Goal: Task Accomplishment & Management: Manage account settings

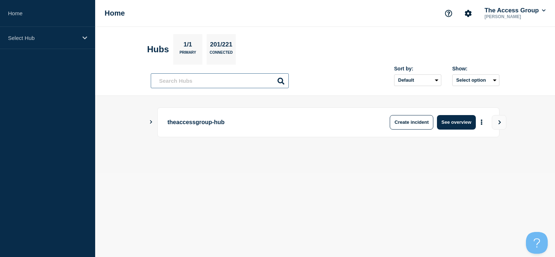
click at [180, 76] on input "text" at bounding box center [220, 80] width 138 height 15
type input "24"
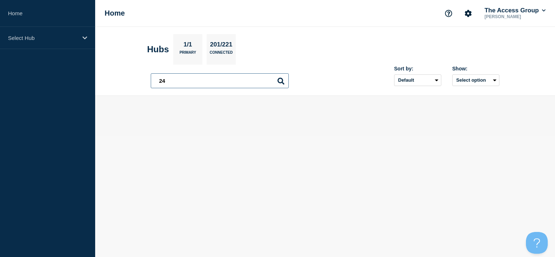
drag, startPoint x: 179, startPoint y: 81, endPoint x: 138, endPoint y: 81, distance: 41.1
click at [138, 81] on header "Hubs 1/1 Primary 201/221 Connected 24 24 Sort by: Default Last added Last updat…" at bounding box center [325, 61] width 460 height 69
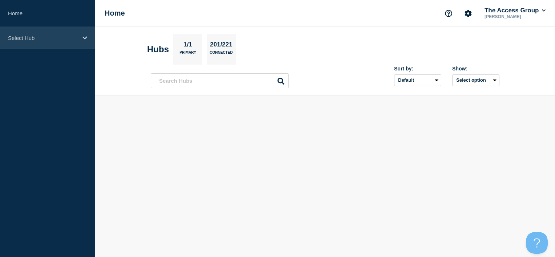
click at [70, 37] on p "Select Hub" at bounding box center [43, 38] width 70 height 6
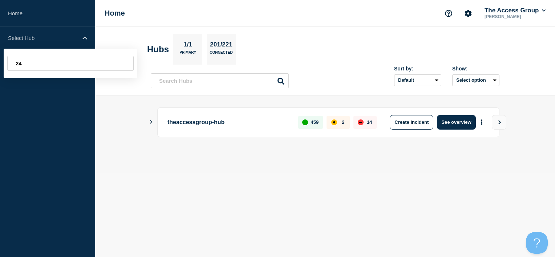
type input "2"
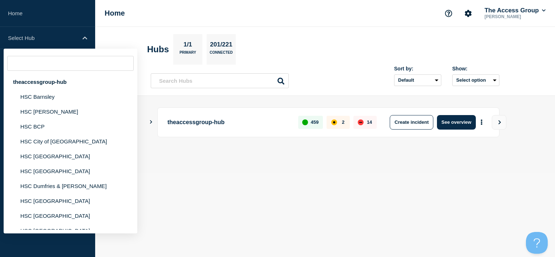
click at [224, 173] on body "Home Select Hub theaccessgroup-hub HSC Barnsley HSC Blackburn HSC BCP HSC City …" at bounding box center [277, 128] width 555 height 257
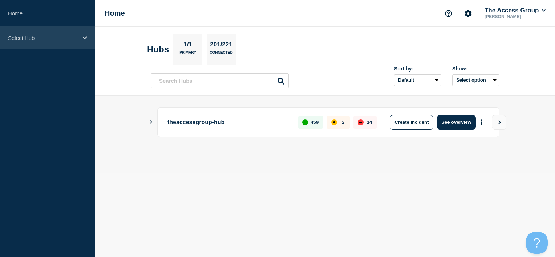
click at [46, 42] on div "Select Hub" at bounding box center [47, 38] width 95 height 22
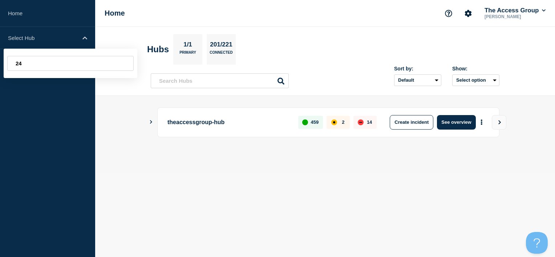
type input "2"
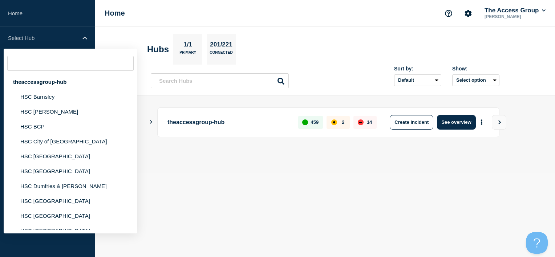
click at [194, 175] on body "Home Select Hub theaccessgroup-hub HSC Barnsley HSC Blackburn HSC BCP HSC City …" at bounding box center [277, 128] width 555 height 257
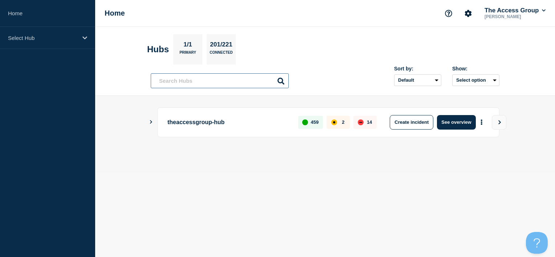
click at [191, 83] on input "text" at bounding box center [220, 80] width 138 height 15
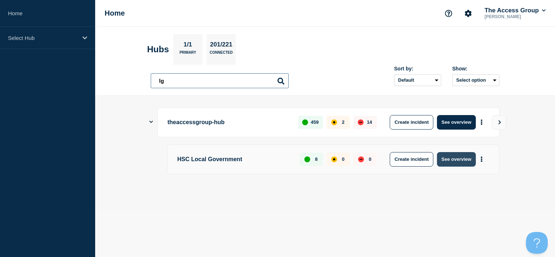
type input "lg"
click at [469, 160] on button "See overview" at bounding box center [456, 159] width 39 height 15
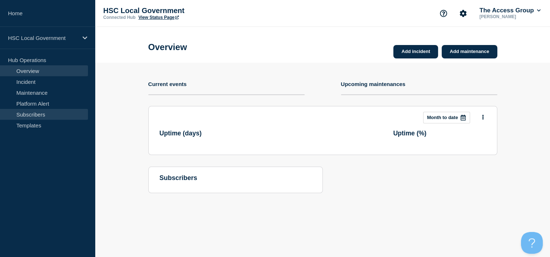
click at [47, 115] on link "Subscribers" at bounding box center [44, 114] width 88 height 11
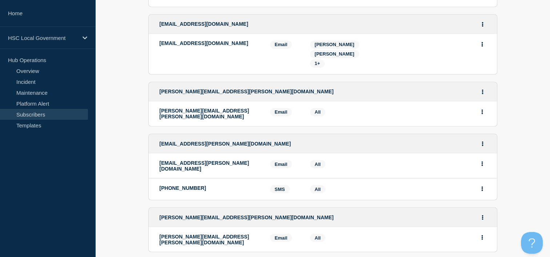
scroll to position [1261, 0]
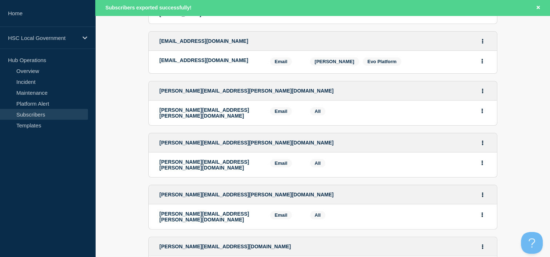
scroll to position [0, 0]
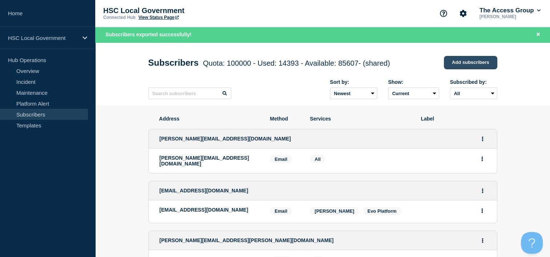
click at [459, 61] on link "Add subscribers" at bounding box center [470, 62] width 53 height 13
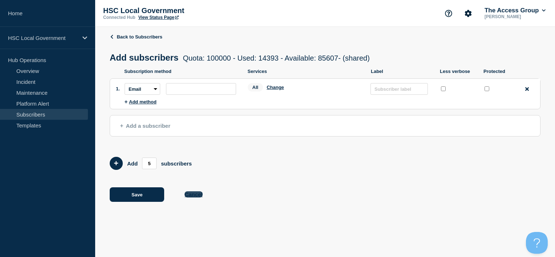
click at [199, 197] on button "Cancel" at bounding box center [194, 194] width 18 height 6
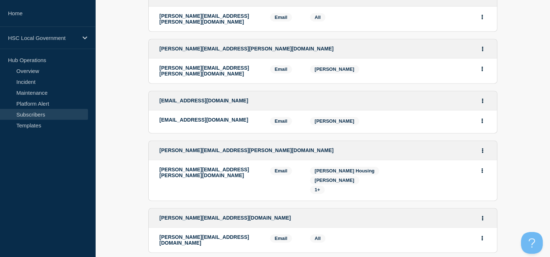
scroll to position [1261, 0]
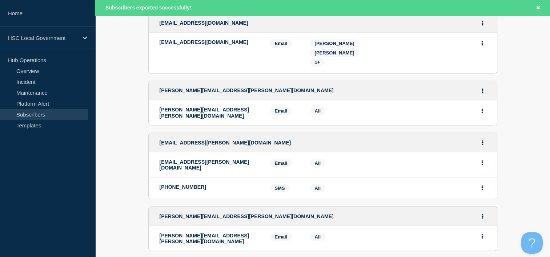
scroll to position [1276, 0]
